Goal: Task Accomplishment & Management: Manage account settings

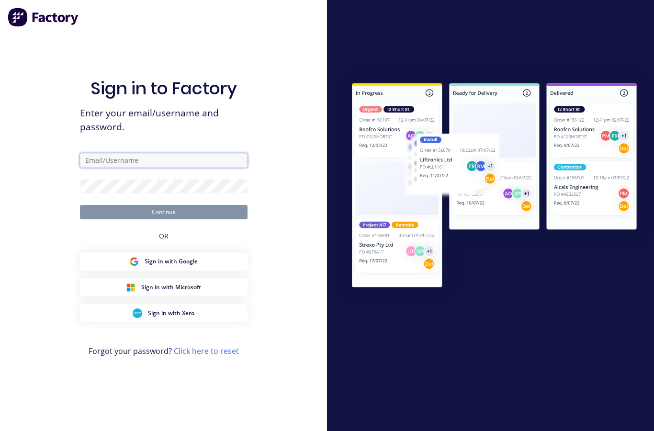
click at [105, 168] on input "text" at bounding box center [164, 160] width 168 height 14
type input "Danleeknight@gmail.com"
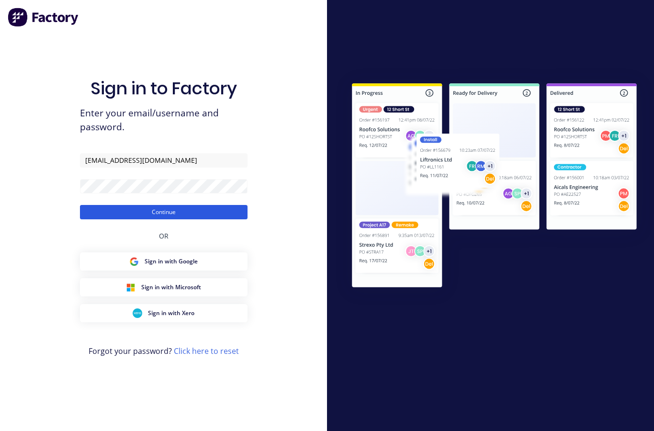
click at [182, 219] on button "Continue" at bounding box center [164, 212] width 168 height 14
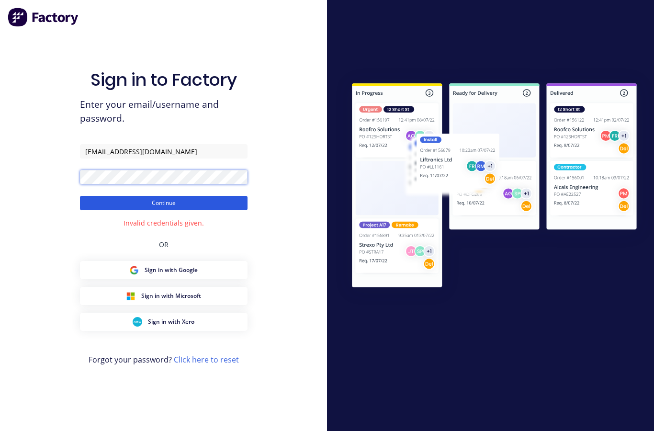
click at [109, 210] on button "Continue" at bounding box center [164, 203] width 168 height 14
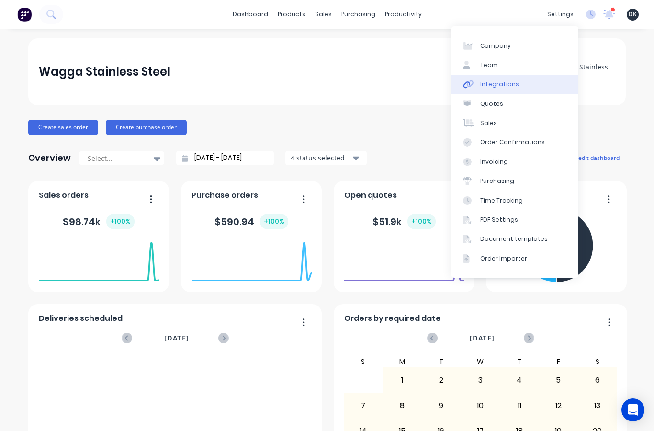
click at [520, 84] on link "Integrations" at bounding box center [515, 84] width 127 height 19
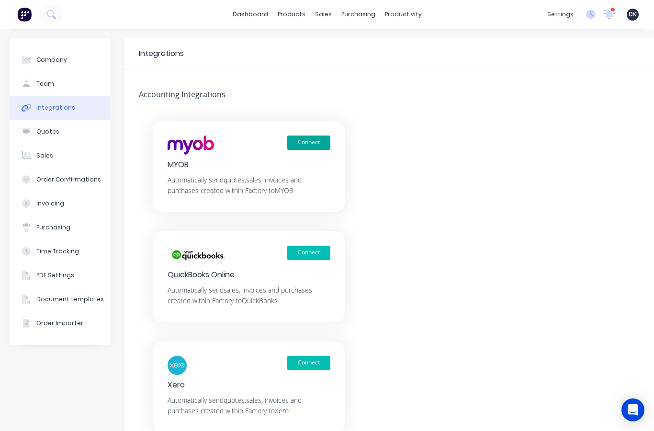
click at [304, 141] on button "Connect" at bounding box center [308, 143] width 43 height 14
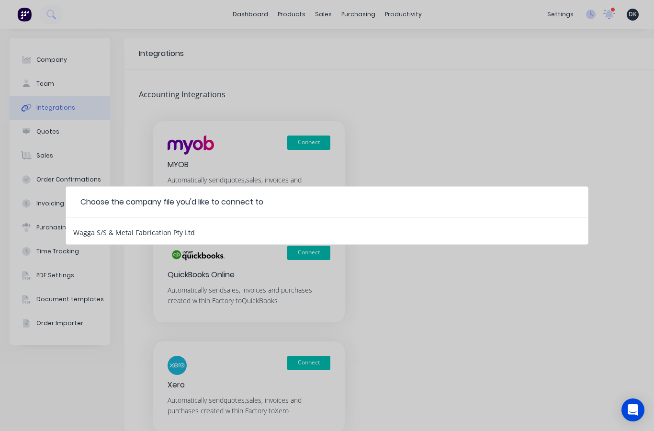
click at [139, 230] on div "Wagga S/S & Metal Fabrication Pty Ltd" at bounding box center [134, 231] width 122 height 12
